Goal: Browse casually: Explore the website without a specific task or goal

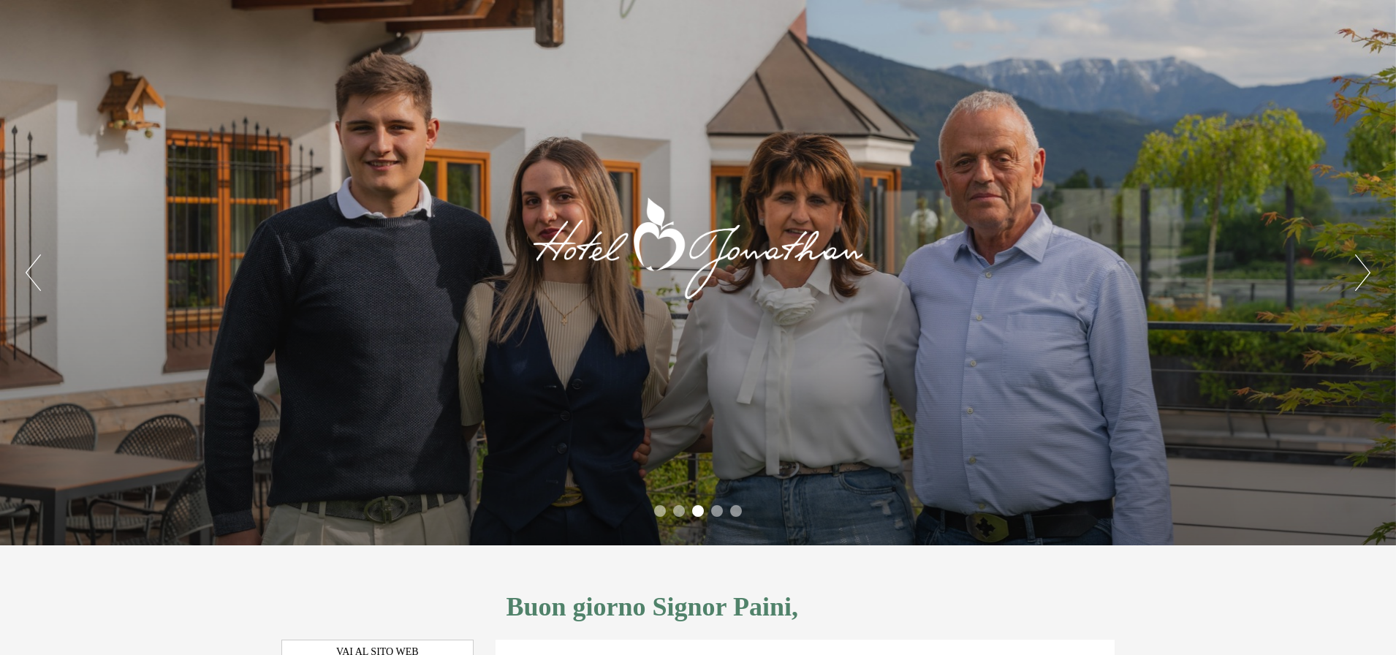
click at [1364, 272] on button "Next" at bounding box center [1363, 272] width 15 height 37
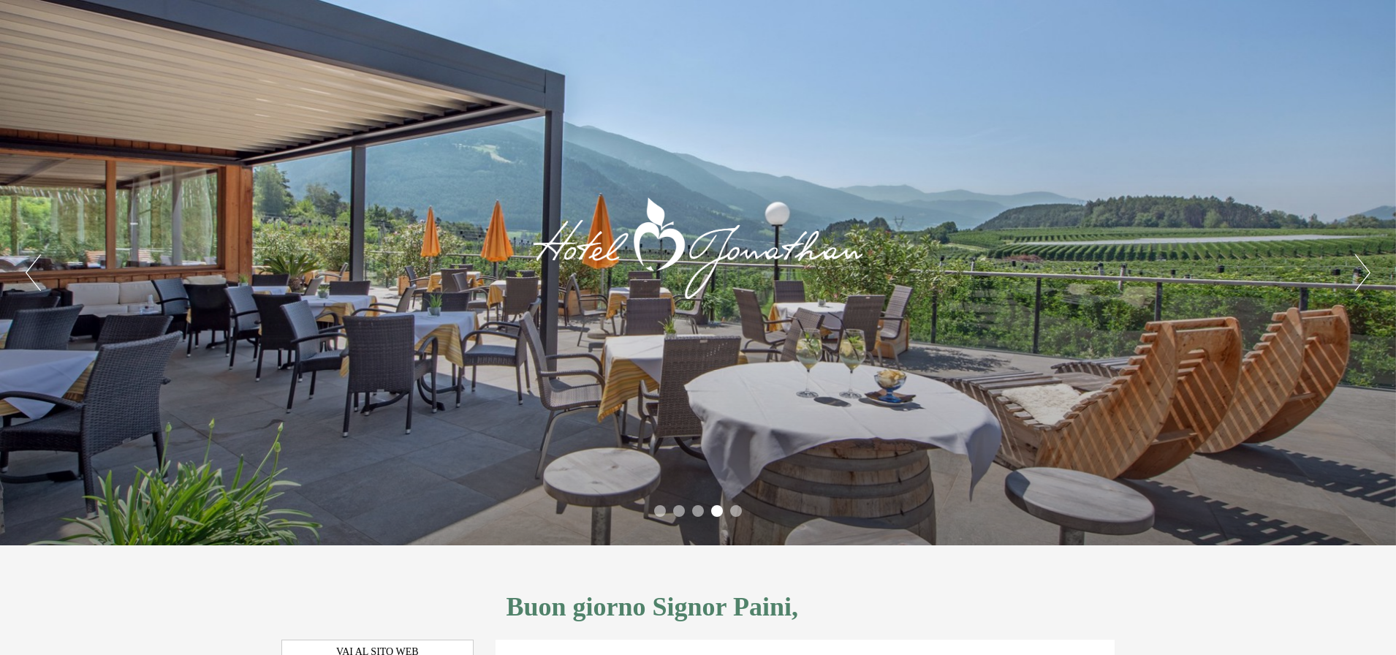
click at [1364, 272] on button "Next" at bounding box center [1363, 272] width 15 height 37
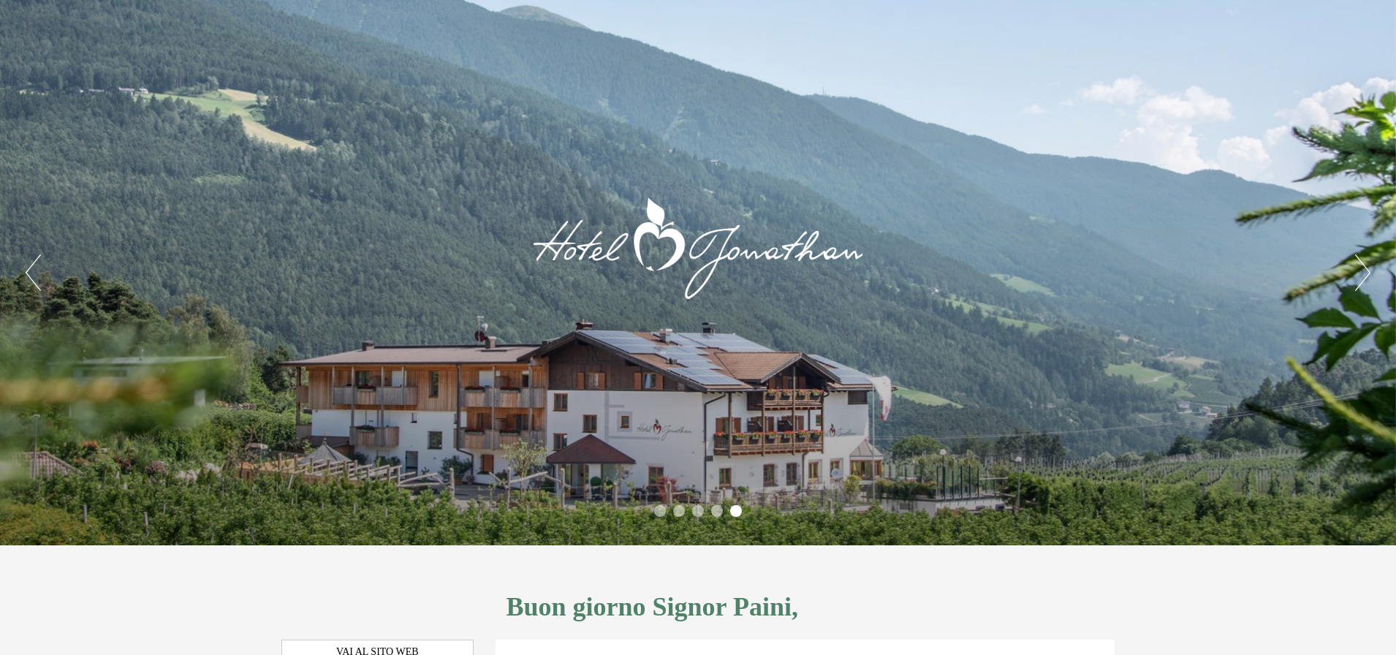
click at [1364, 272] on button "Next" at bounding box center [1363, 272] width 15 height 37
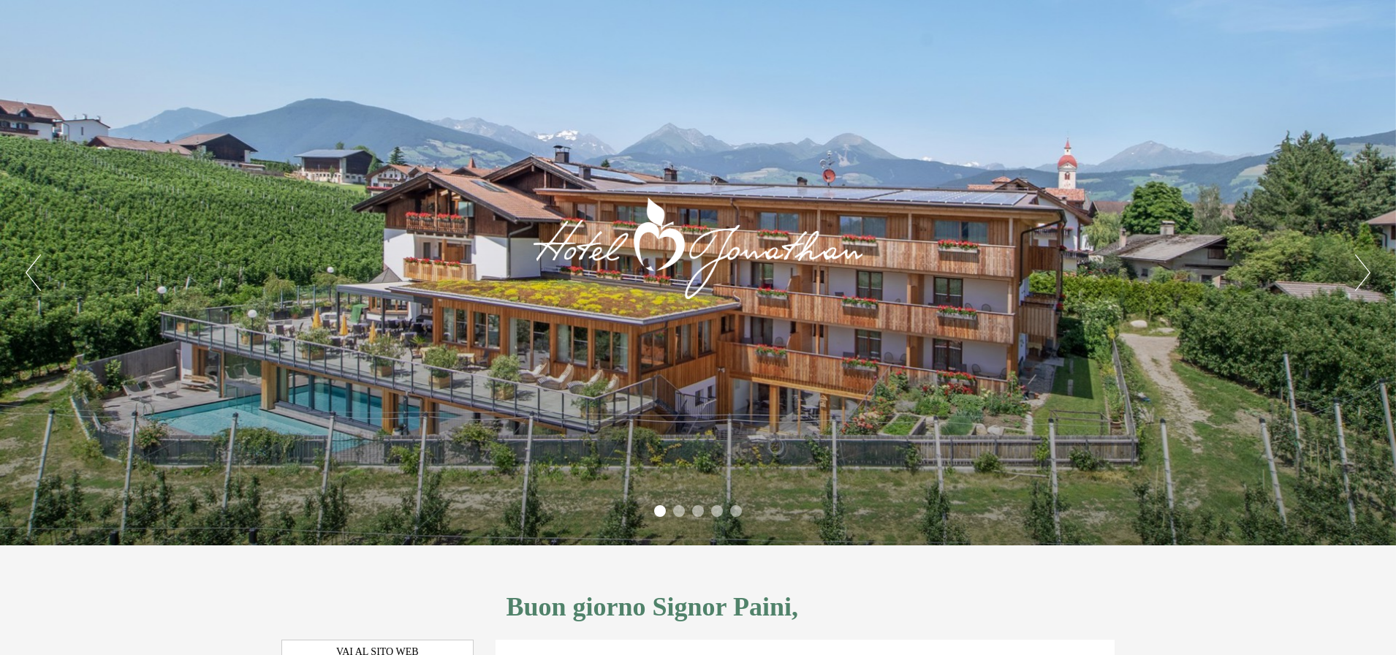
click at [1364, 272] on button "Next" at bounding box center [1363, 272] width 15 height 37
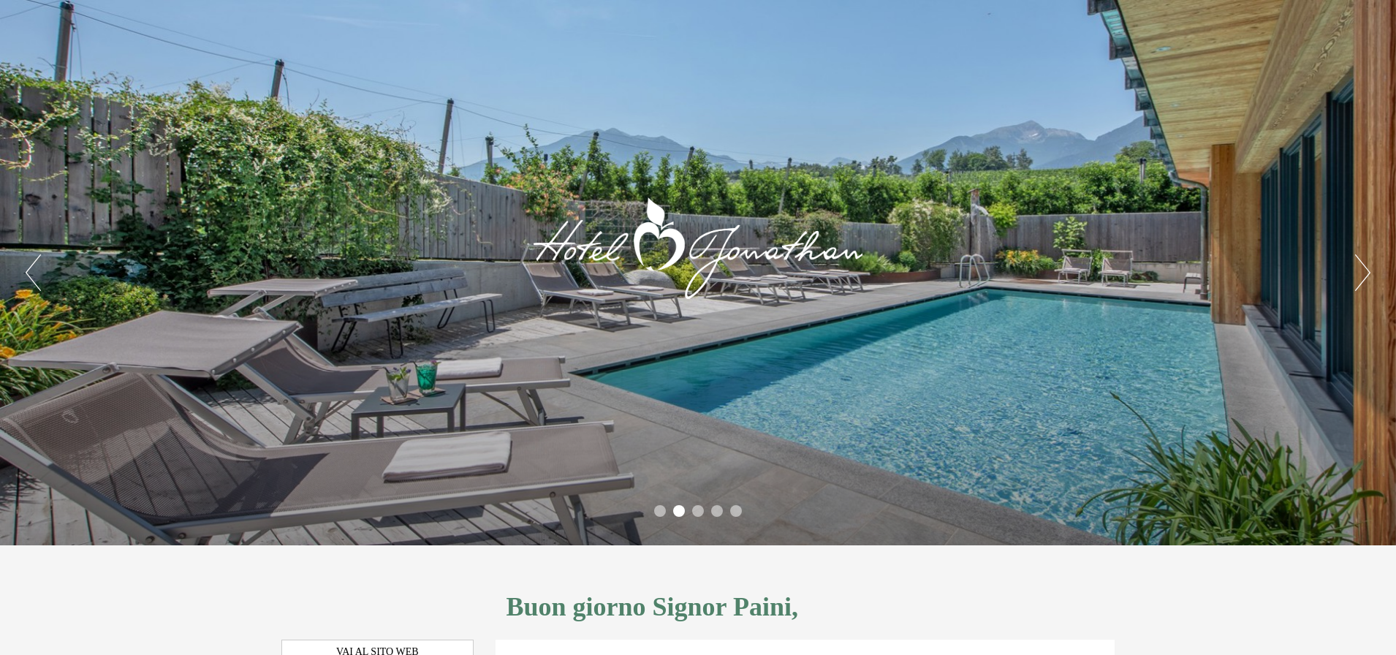
click at [1364, 272] on button "Next" at bounding box center [1363, 272] width 15 height 37
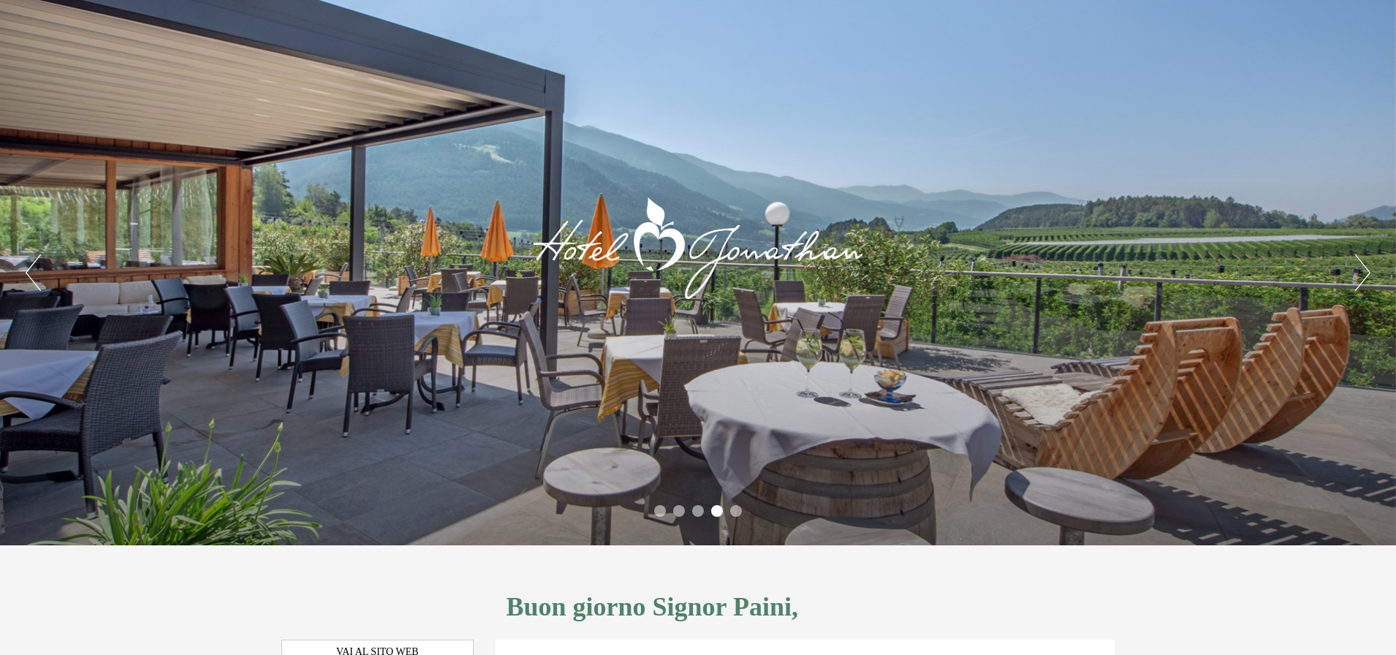
click at [1364, 272] on button "Next" at bounding box center [1363, 272] width 15 height 37
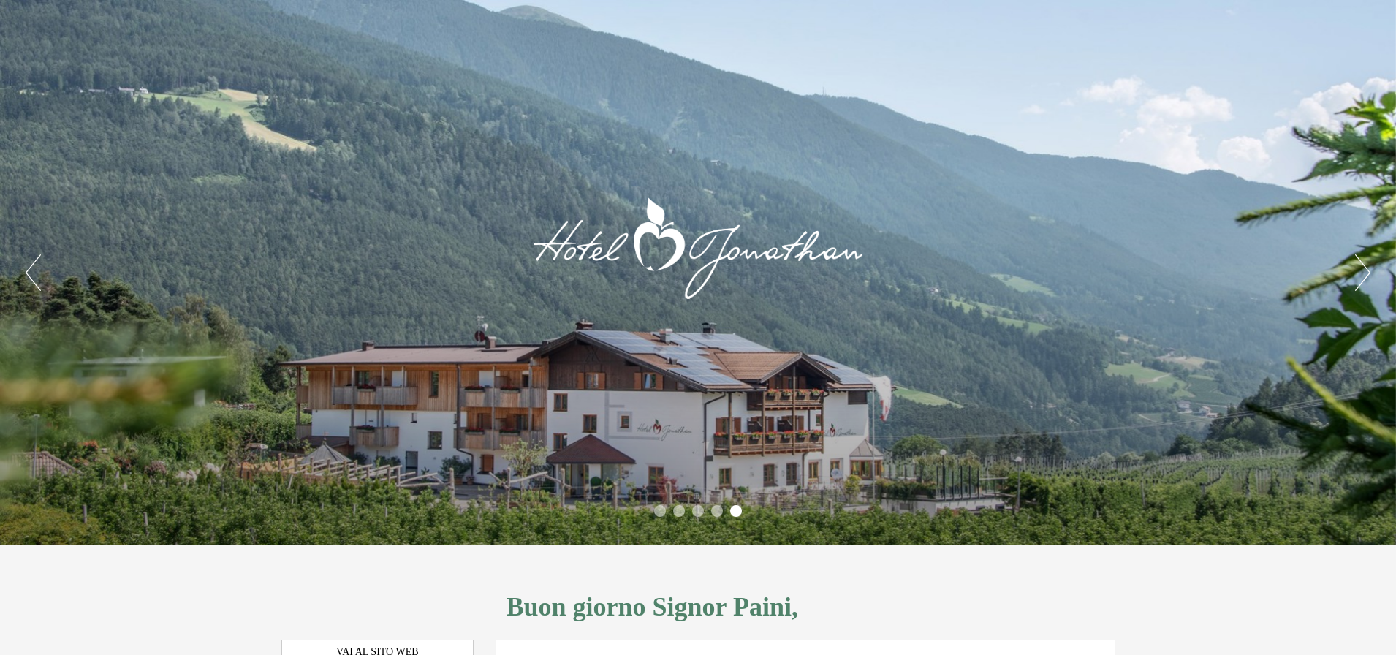
click at [1364, 272] on button "Next" at bounding box center [1363, 272] width 15 height 37
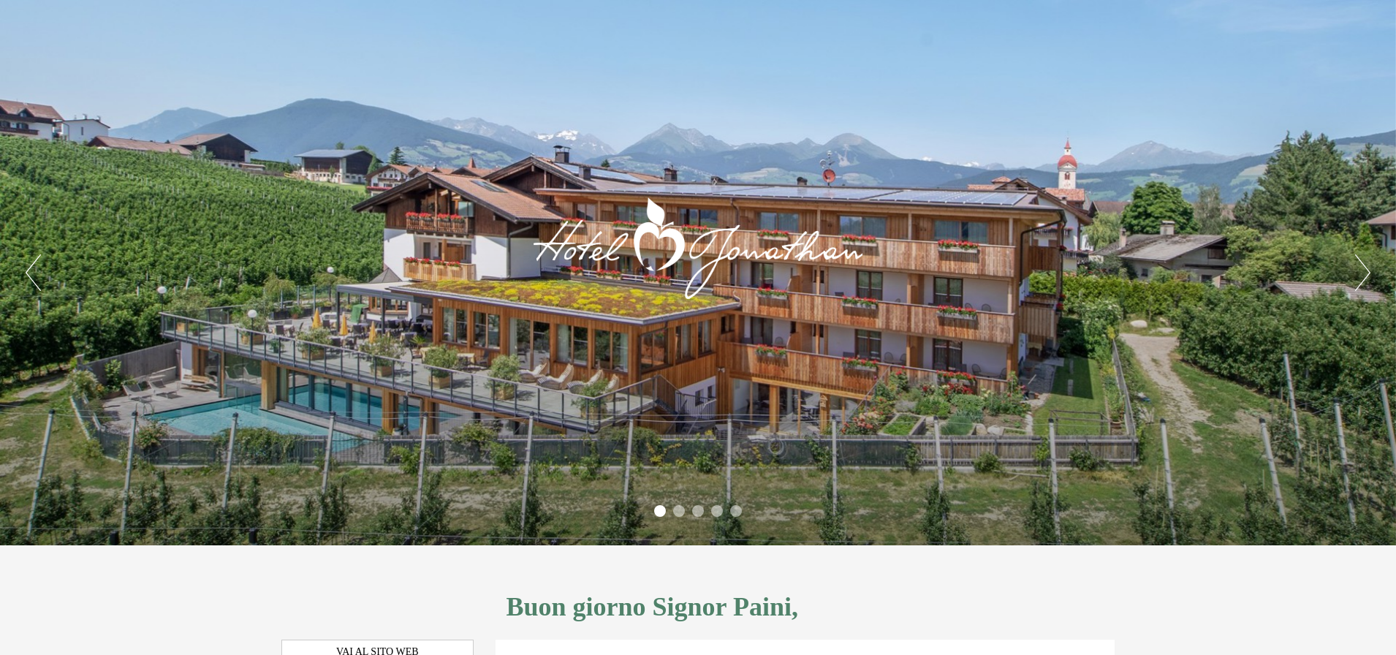
click at [1364, 272] on button "Next" at bounding box center [1363, 272] width 15 height 37
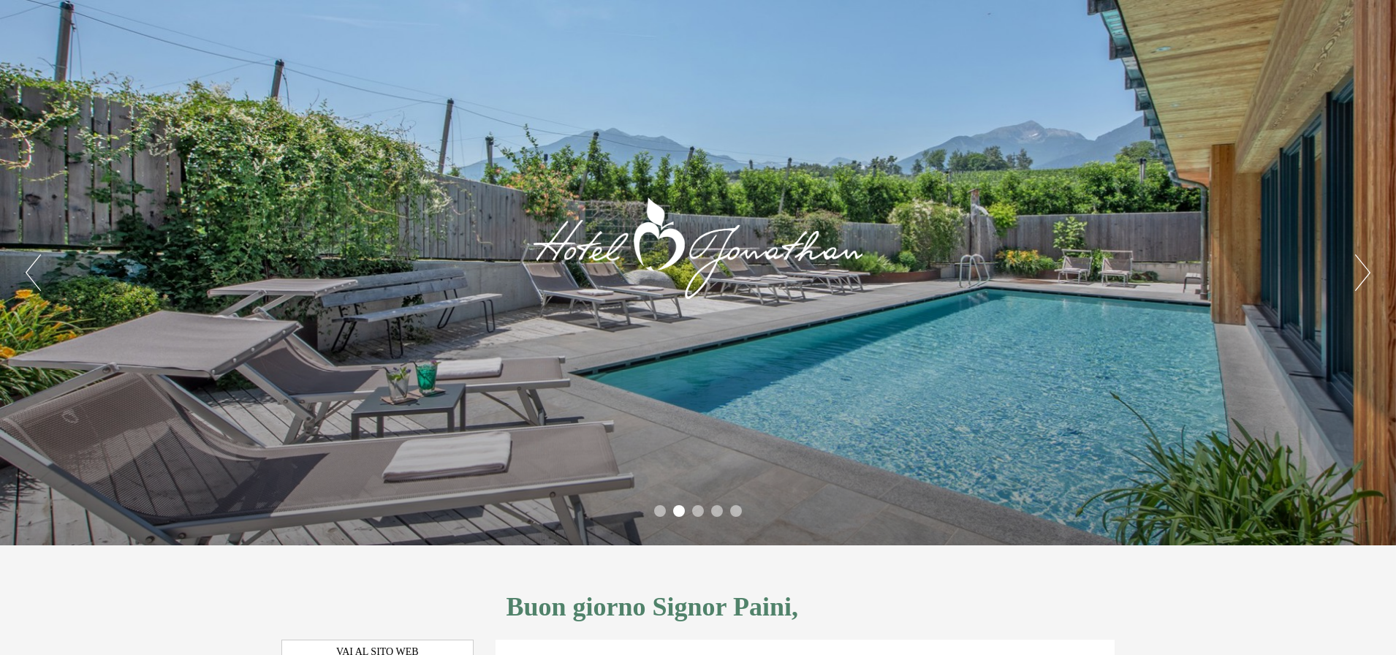
click at [1364, 272] on button "Next" at bounding box center [1363, 272] width 15 height 37
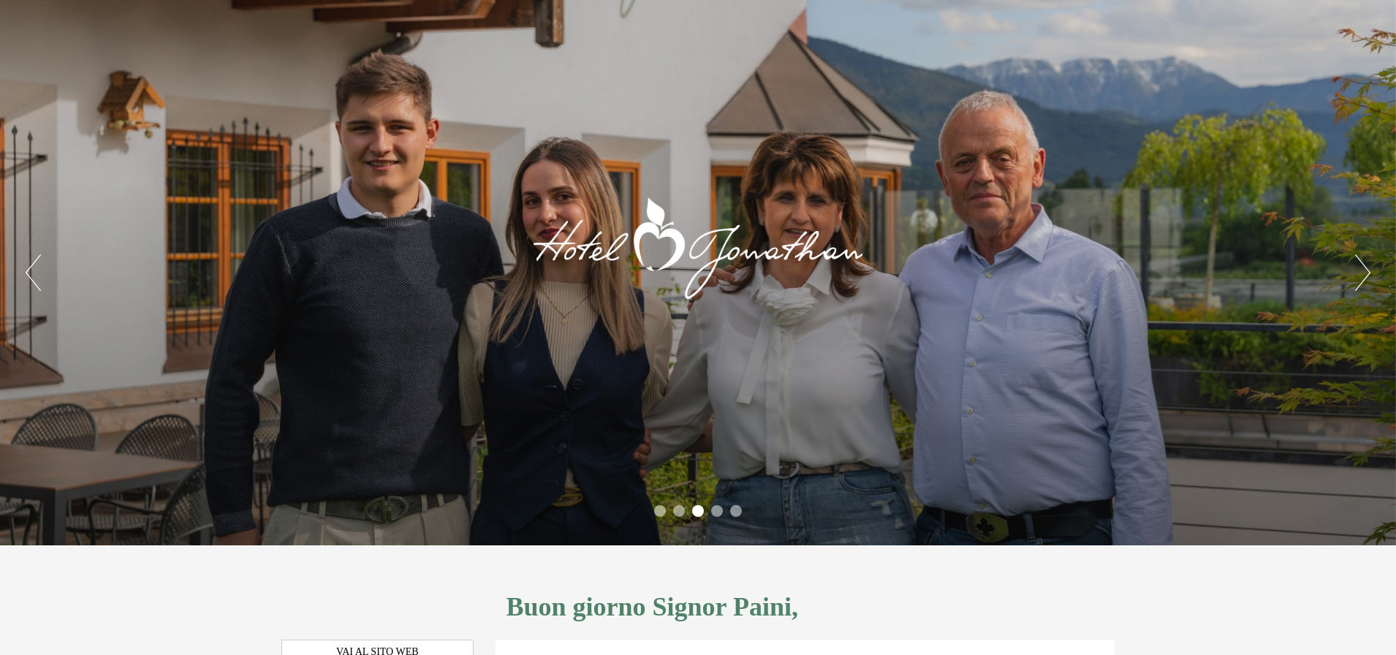
click at [1356, 272] on button "Next" at bounding box center [1363, 272] width 15 height 37
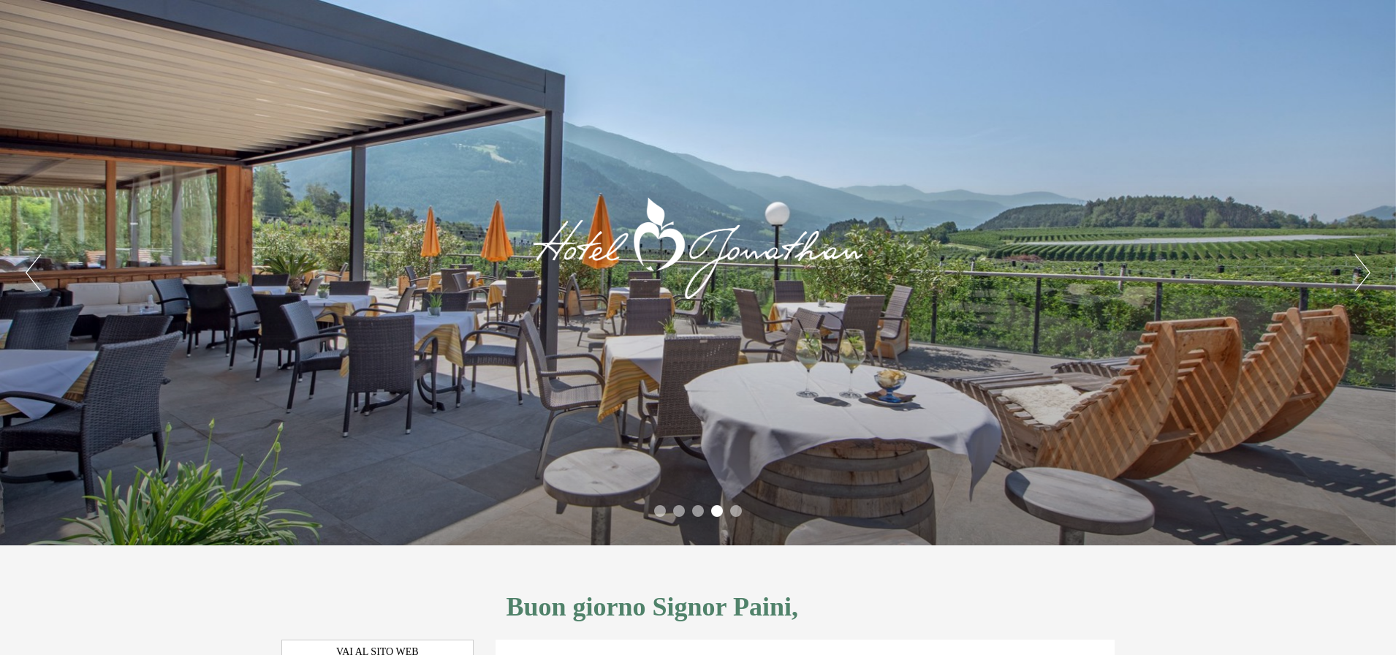
click at [1356, 272] on button "Next" at bounding box center [1363, 272] width 15 height 37
click at [1361, 279] on button "Next" at bounding box center [1363, 272] width 15 height 37
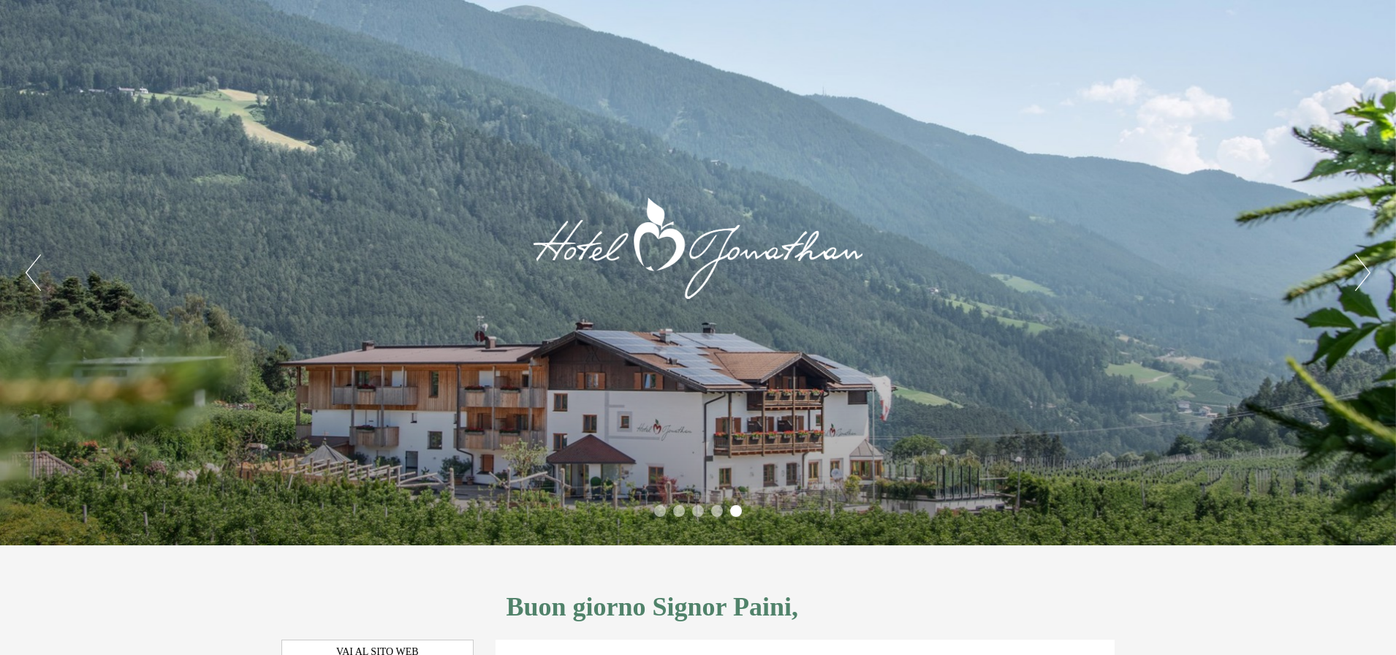
click at [1361, 279] on button "Next" at bounding box center [1363, 272] width 15 height 37
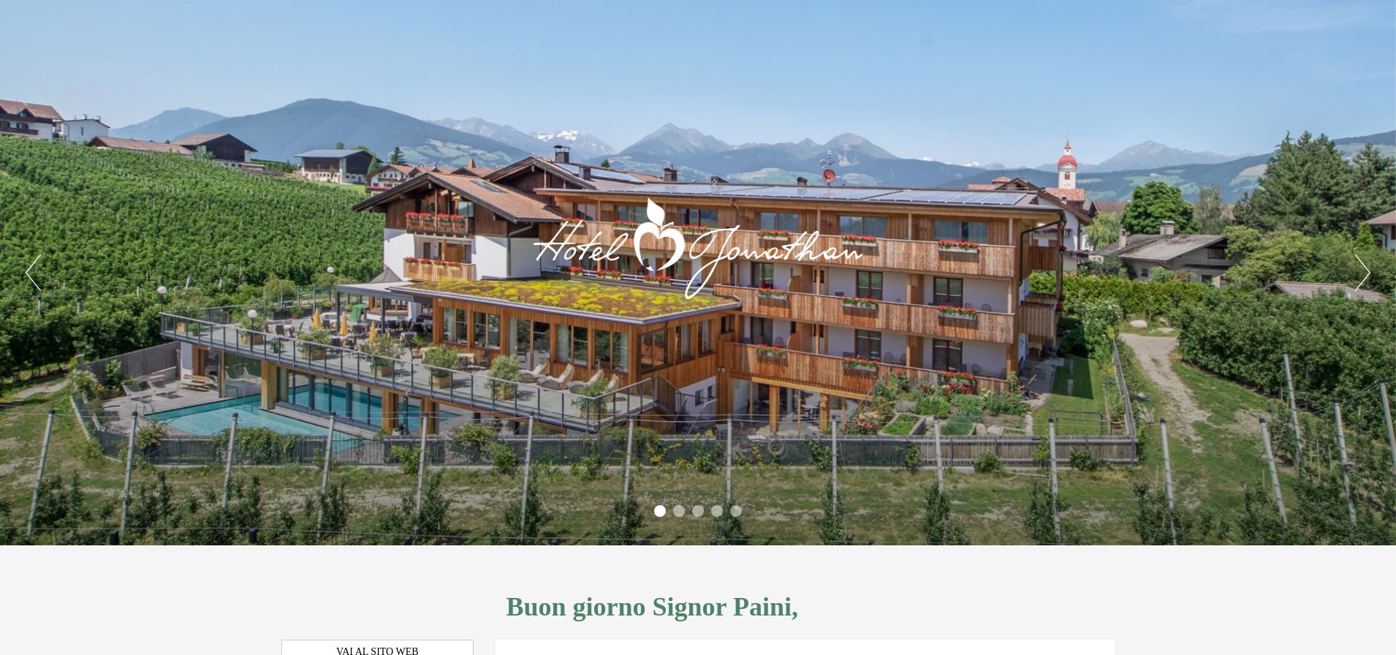
click at [1361, 279] on button "Next" at bounding box center [1363, 272] width 15 height 37
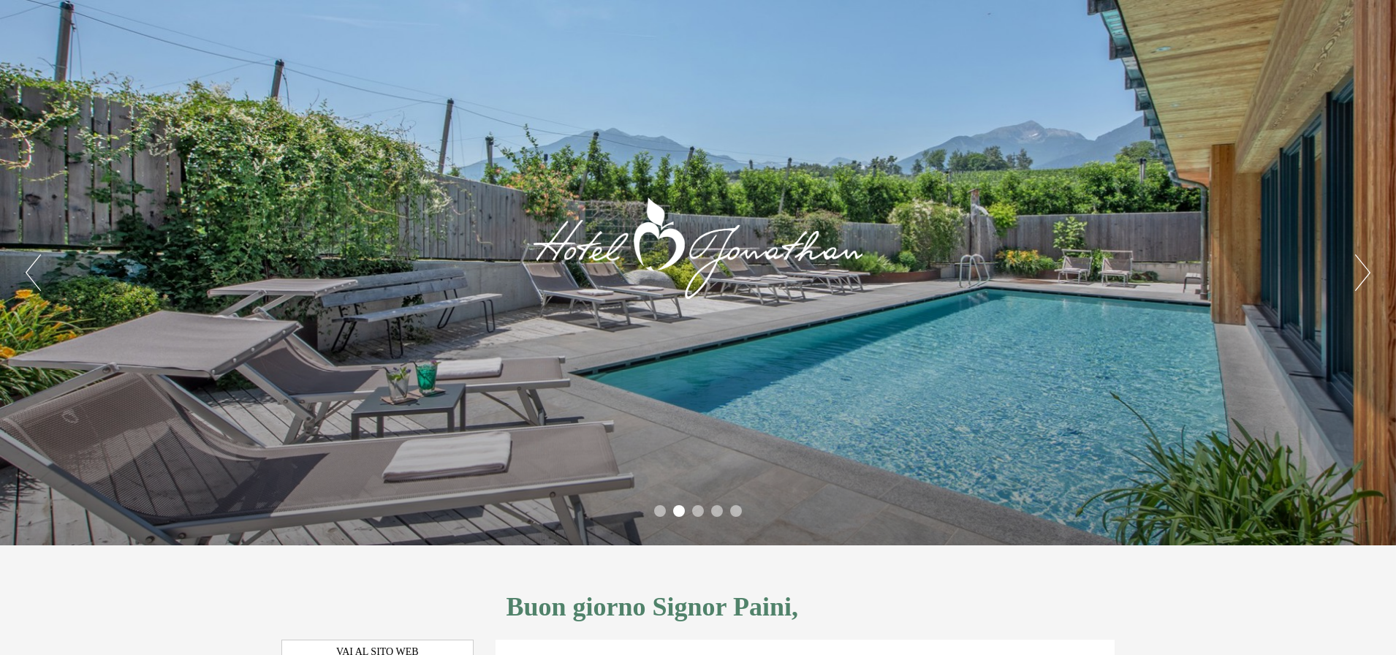
click at [1355, 281] on div "Previous Next 1 2 3 4 5" at bounding box center [698, 272] width 1396 height 545
click at [1358, 272] on button "Next" at bounding box center [1363, 272] width 15 height 37
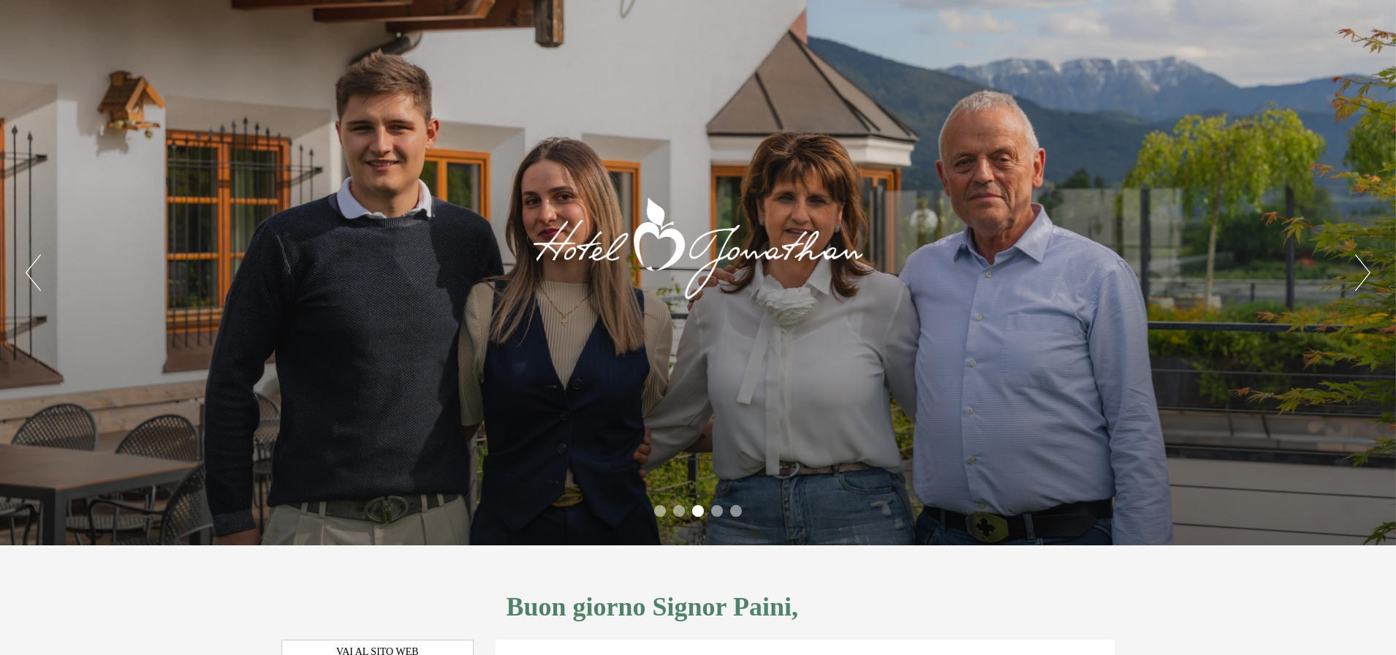
click at [1358, 272] on button "Next" at bounding box center [1363, 272] width 15 height 37
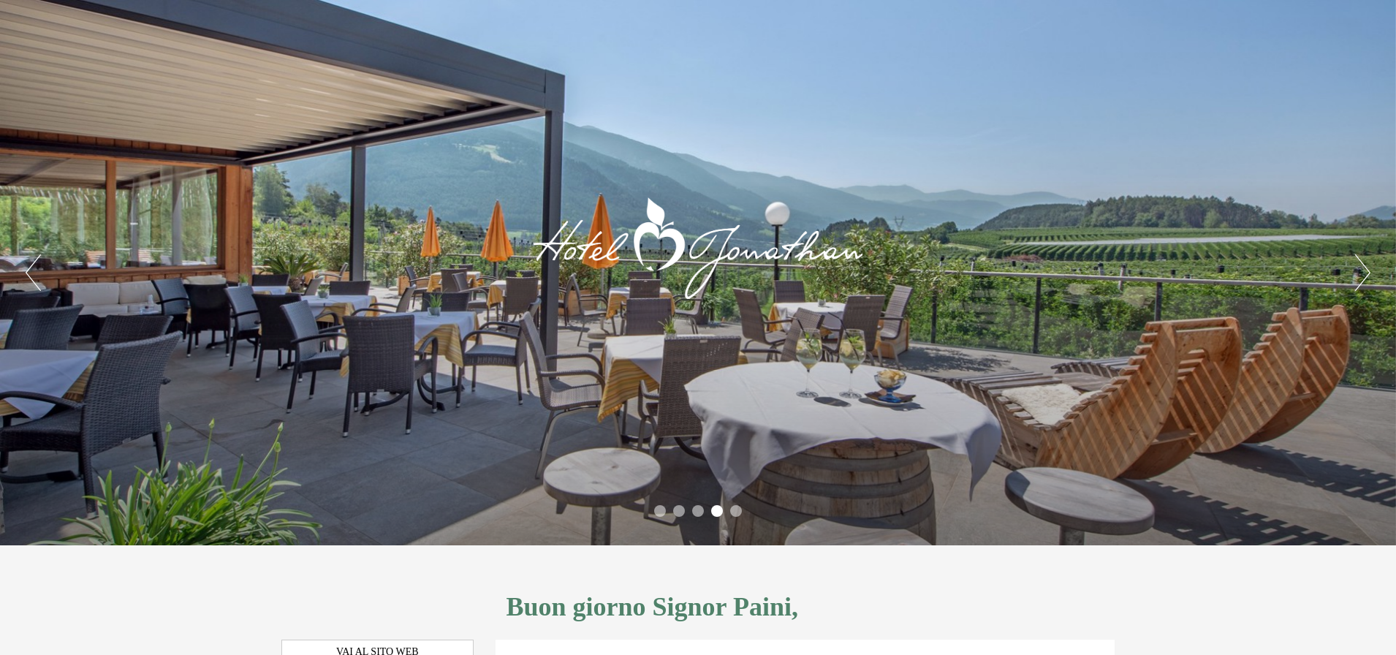
click at [1358, 273] on button "Next" at bounding box center [1363, 272] width 15 height 37
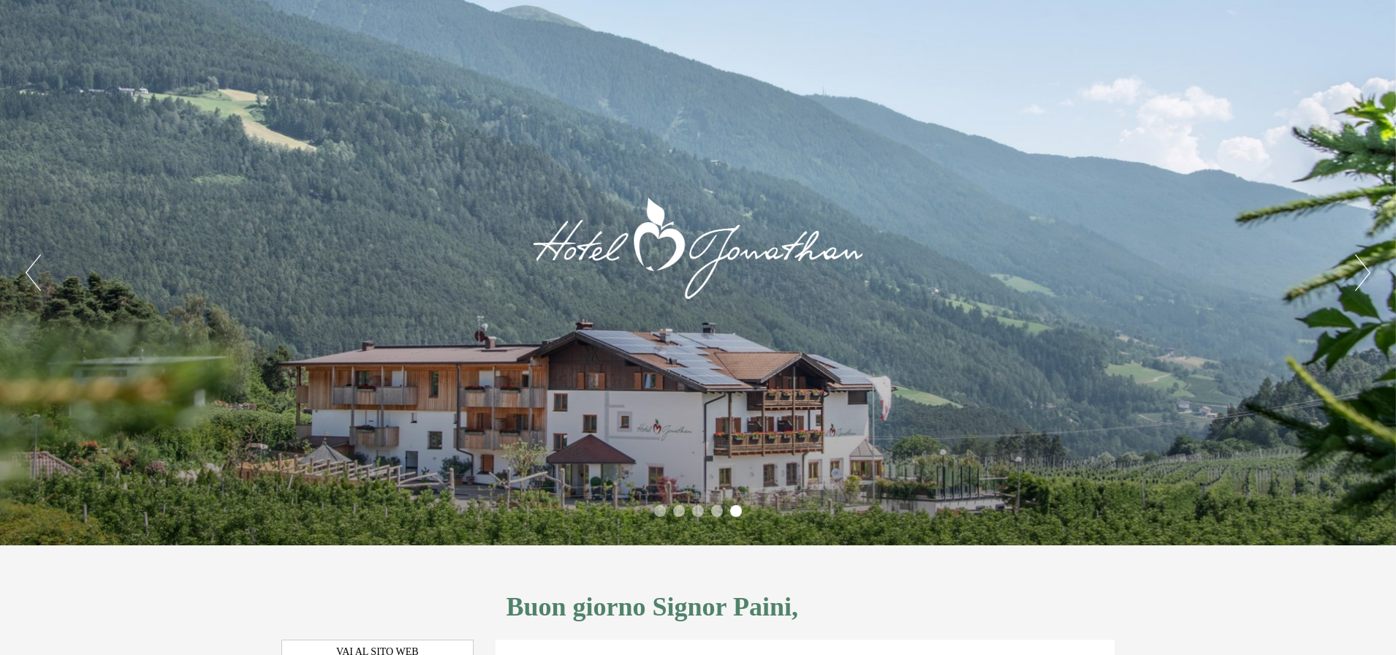
click at [1358, 273] on button "Next" at bounding box center [1363, 272] width 15 height 37
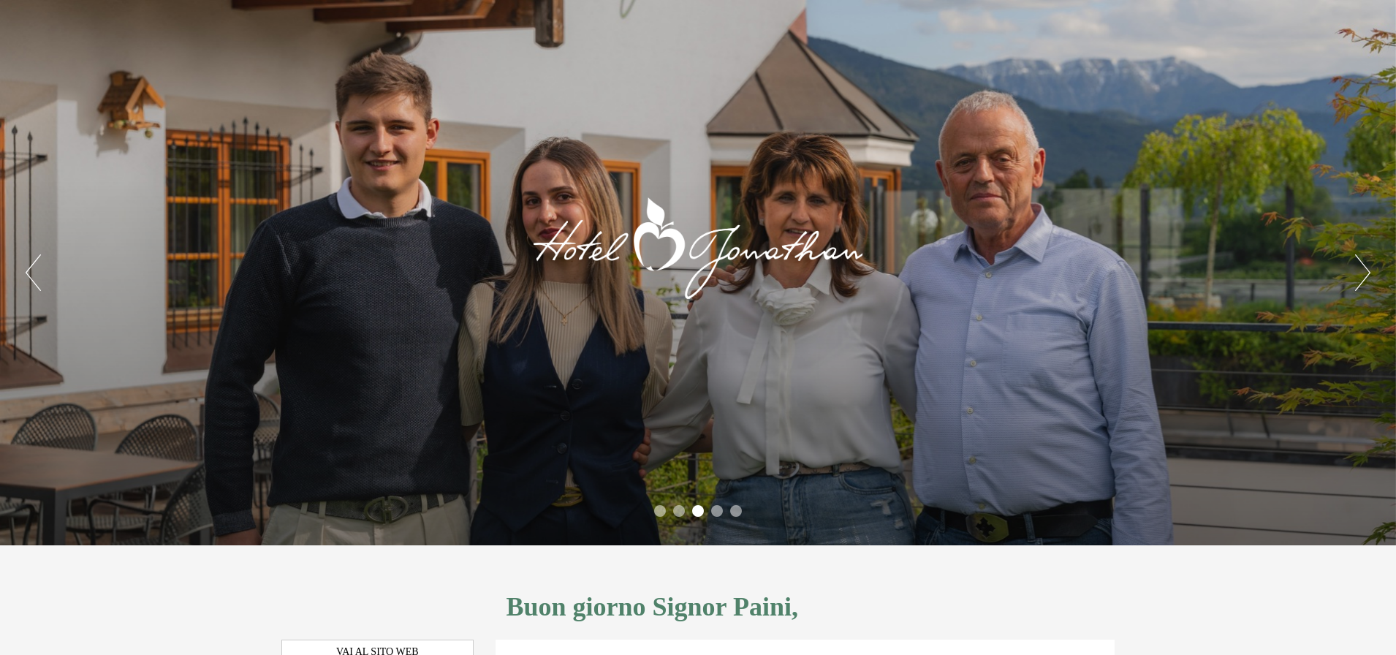
click at [31, 268] on button "Previous" at bounding box center [33, 272] width 15 height 37
click at [1360, 271] on button "Next" at bounding box center [1363, 272] width 15 height 37
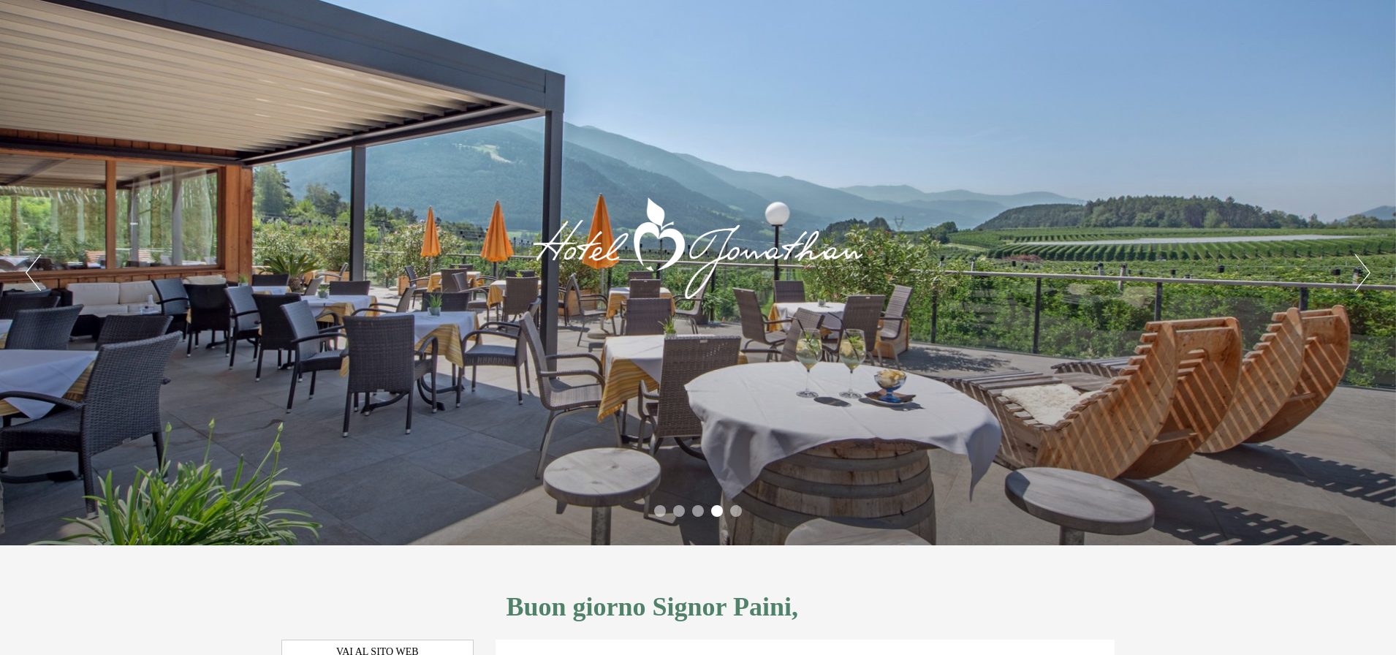
click at [1358, 271] on button "Next" at bounding box center [1363, 272] width 15 height 37
